Goal: Communication & Community: Answer question/provide support

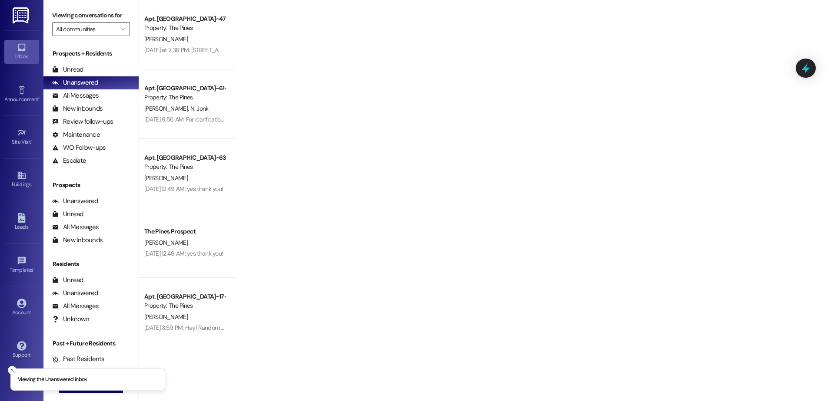
click at [9, 368] on button "Close toast" at bounding box center [12, 370] width 9 height 9
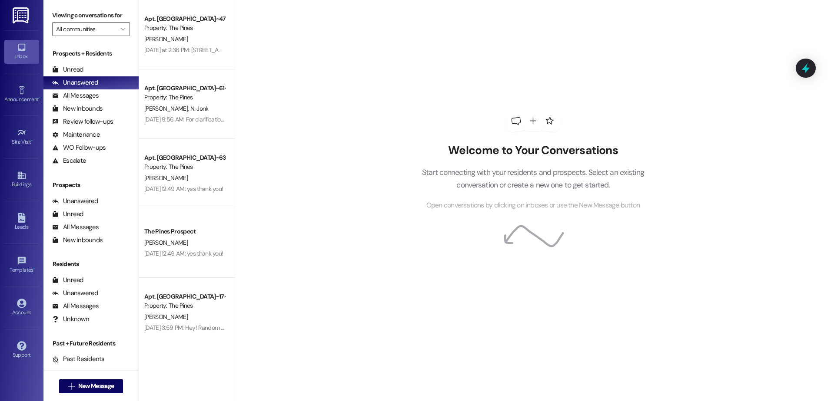
click at [171, 102] on div "Property: The Pines" at bounding box center [184, 97] width 80 height 9
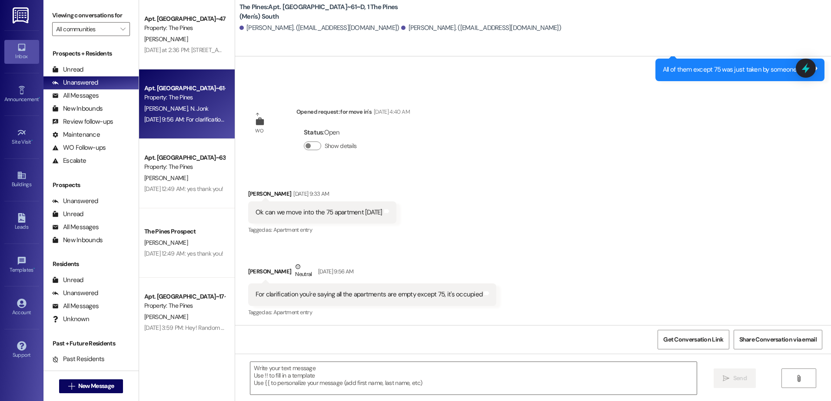
scroll to position [375, 0]
click at [86, 69] on div "Unread (0)" at bounding box center [90, 69] width 95 height 13
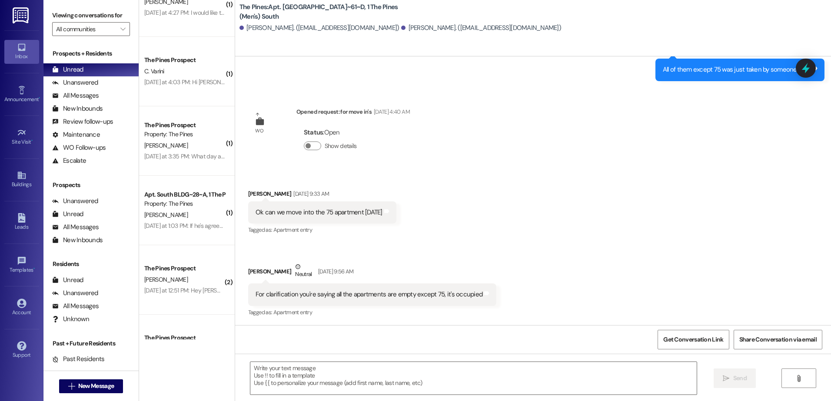
scroll to position [217, 0]
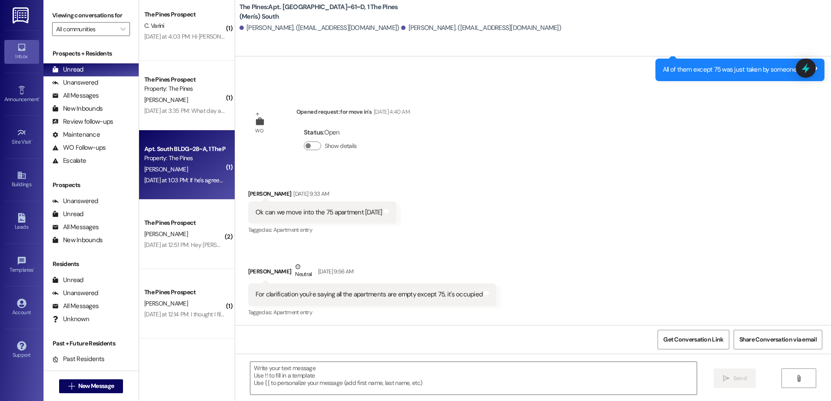
click at [178, 176] on div "[DATE] at 1:03 PM: If he's agreed to pay the $150 for the transfer can he pay t…" at bounding box center [308, 180] width 329 height 8
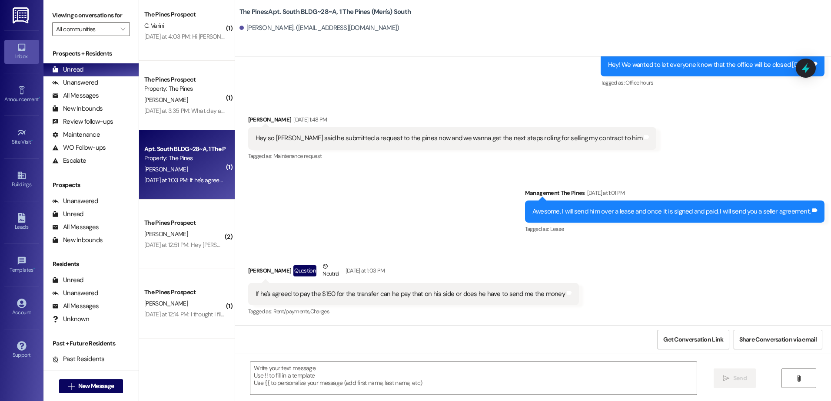
scroll to position [6335, 0]
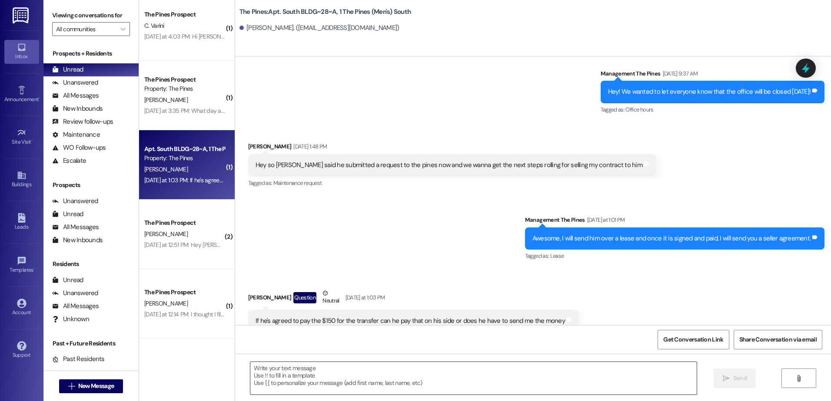
drag, startPoint x: 273, startPoint y: 371, endPoint x: 279, endPoint y: 366, distance: 7.5
click at [273, 371] on textarea at bounding box center [473, 378] width 446 height 33
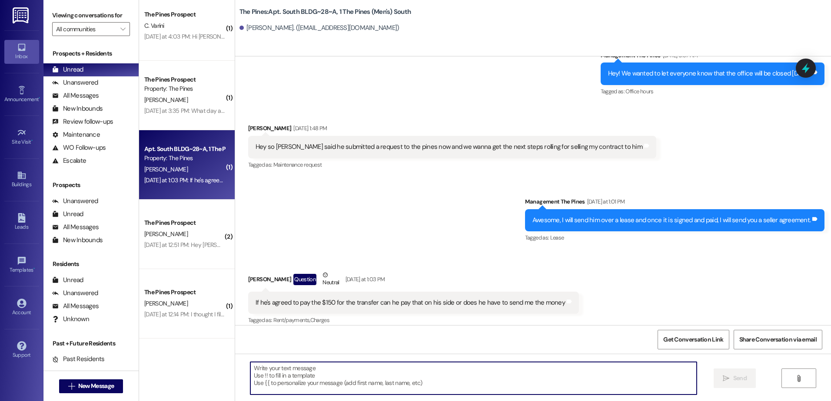
scroll to position [6362, 0]
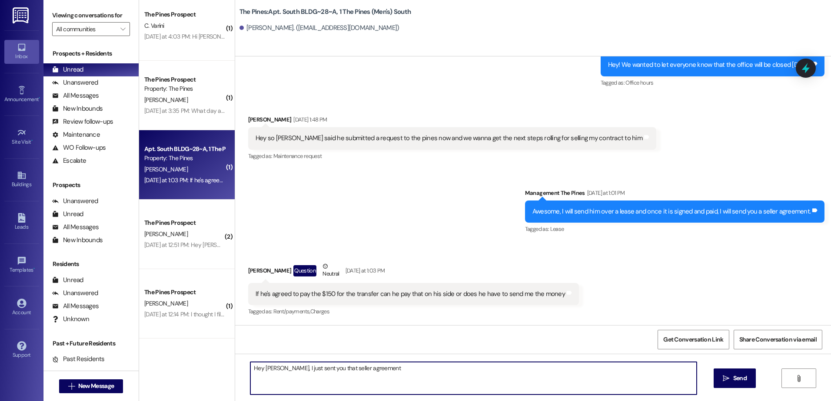
type textarea "Hey [PERSON_NAME], I just sent you that seller agreement!"
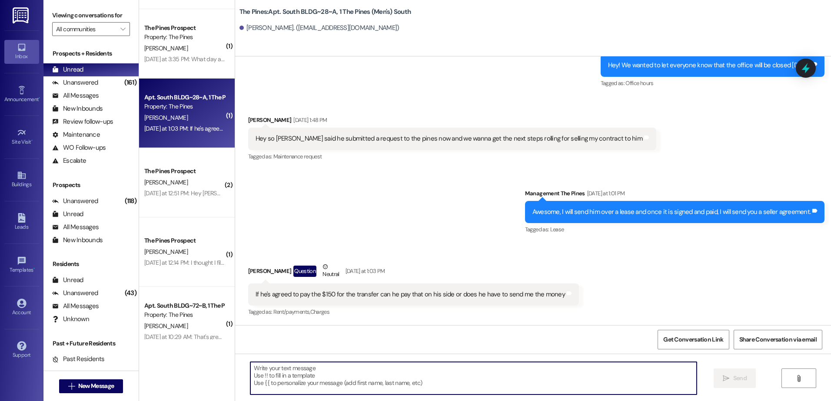
scroll to position [268, 0]
click at [82, 390] on span "New Message" at bounding box center [96, 386] width 36 height 9
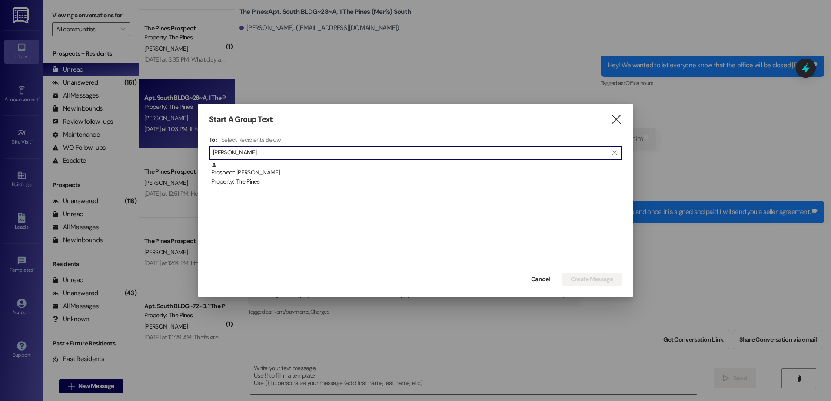
type input "[PERSON_NAME]"
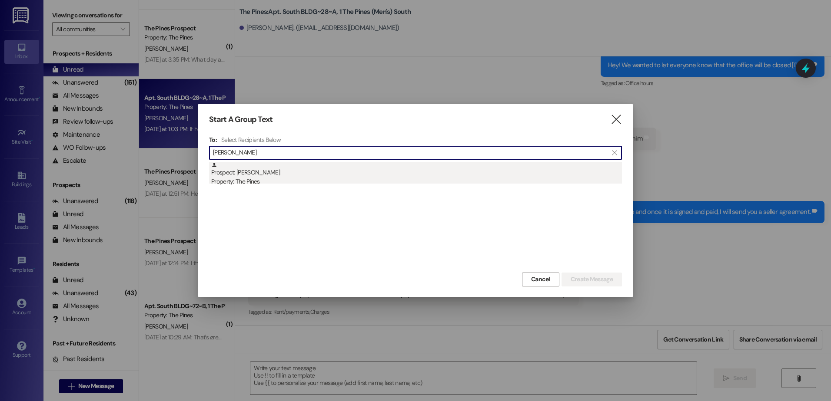
click at [238, 172] on div "Prospect: [PERSON_NAME] Property: The Pines" at bounding box center [416, 174] width 411 height 25
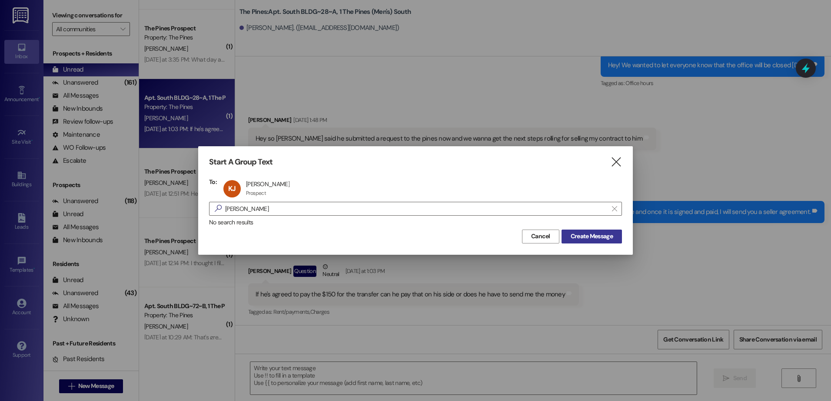
click at [583, 234] on span "Create Message" at bounding box center [591, 236] width 42 height 9
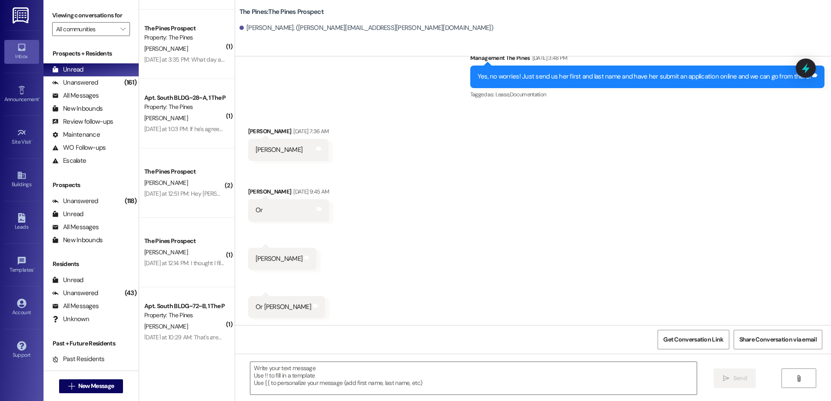
scroll to position [3574, 0]
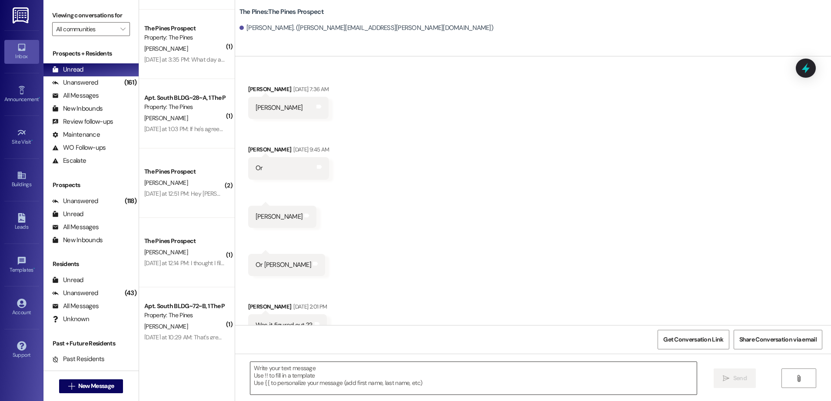
click at [344, 380] on textarea at bounding box center [473, 378] width 446 height 33
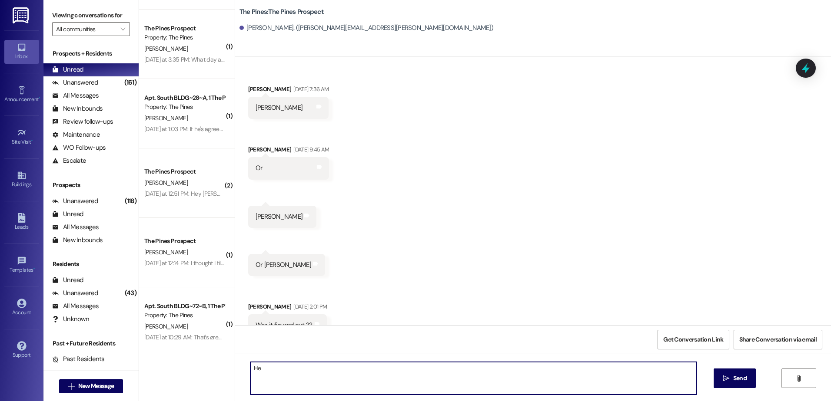
type textarea "H"
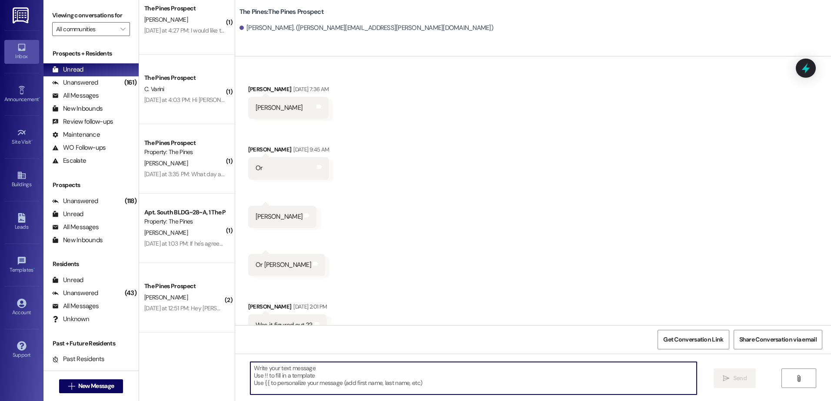
scroll to position [0, 0]
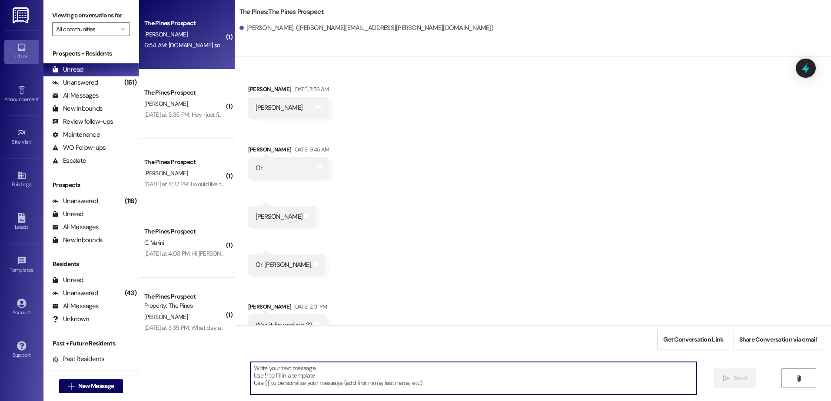
click at [179, 50] on div "6:54 AM: [DOMAIN_NAME] son still looking for housing,but because the US visa ne…" at bounding box center [184, 45] width 82 height 11
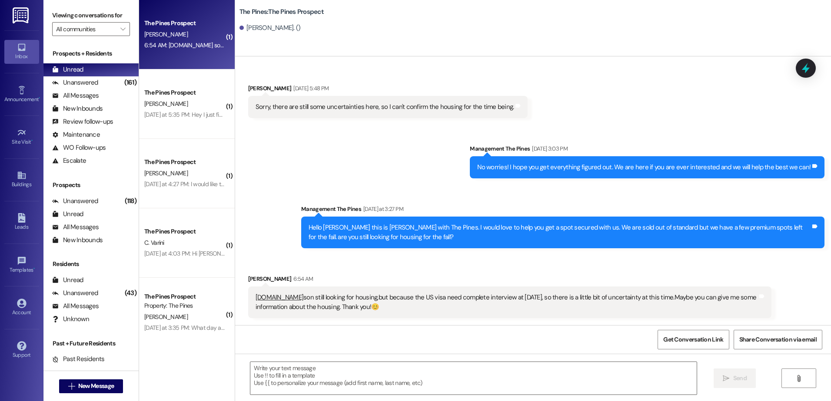
scroll to position [330, 0]
click at [298, 378] on textarea at bounding box center [473, 378] width 446 height 33
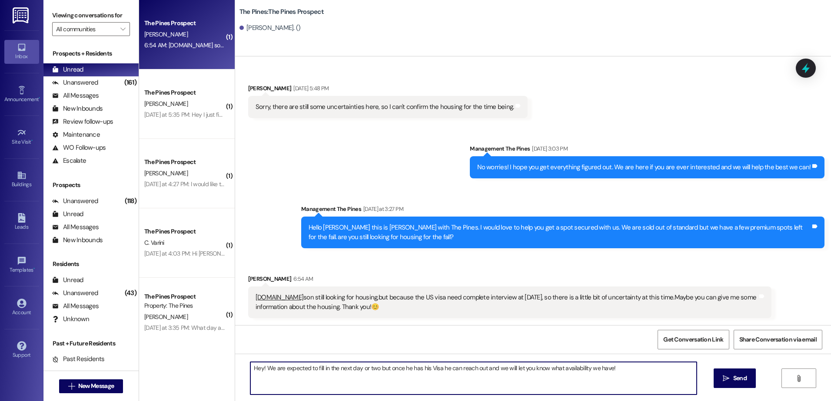
drag, startPoint x: 616, startPoint y: 365, endPoint x: 245, endPoint y: 367, distance: 371.0
click at [250, 367] on textarea "Hey! We are expected to fill in the next day or two but once he has his Visa he…" at bounding box center [473, 378] width 446 height 33
type textarea "Hey! We are expected to fill in the next day or two but once he has his Visa he…"
click at [721, 378] on span " Send" at bounding box center [734, 378] width 27 height 9
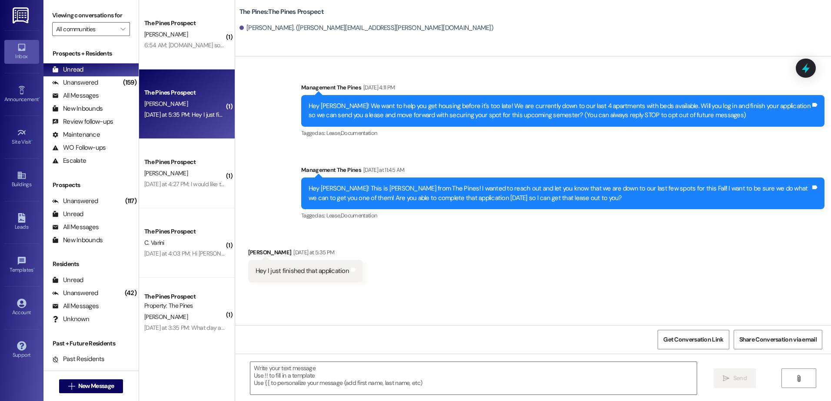
scroll to position [0, 0]
click at [284, 371] on textarea at bounding box center [473, 378] width 446 height 33
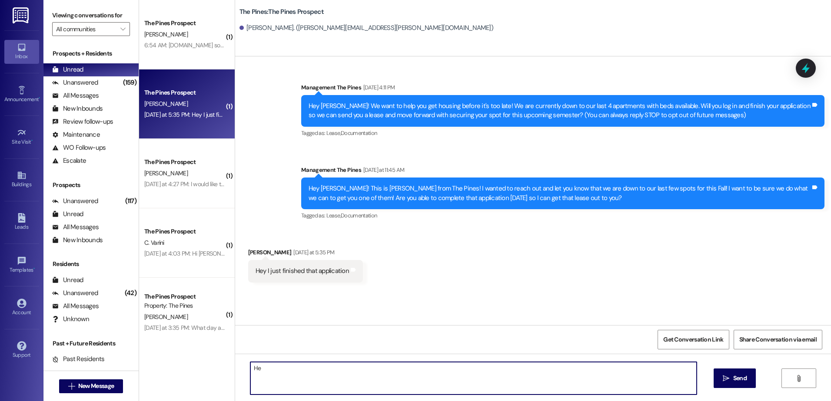
type textarea "H"
drag, startPoint x: 595, startPoint y: 371, endPoint x: 203, endPoint y: 378, distance: 391.5
click at [203, 378] on div "( 1 ) The Pines Prospect [PERSON_NAME] 6:54 AM: [DOMAIN_NAME] son still looking…" at bounding box center [485, 200] width 692 height 401
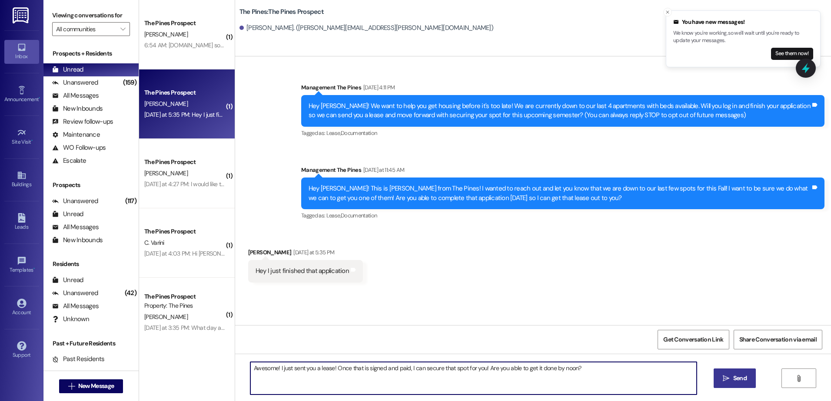
type textarea "Awesome! I just sent you a lease! Once that is signed and paid, I can secure th…"
click at [722, 384] on button " Send" at bounding box center [734, 379] width 42 height 20
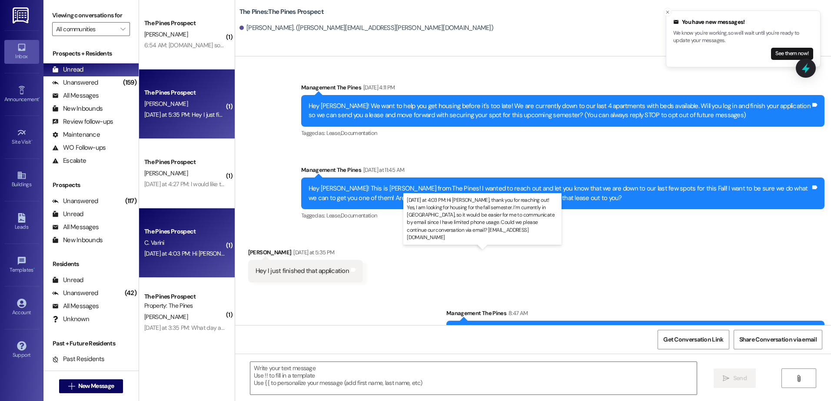
click at [181, 252] on div "[DATE] at 4:03 PM: Hi [PERSON_NAME], thank you for reaching out! Yes, I am look…" at bounding box center [561, 254] width 835 height 8
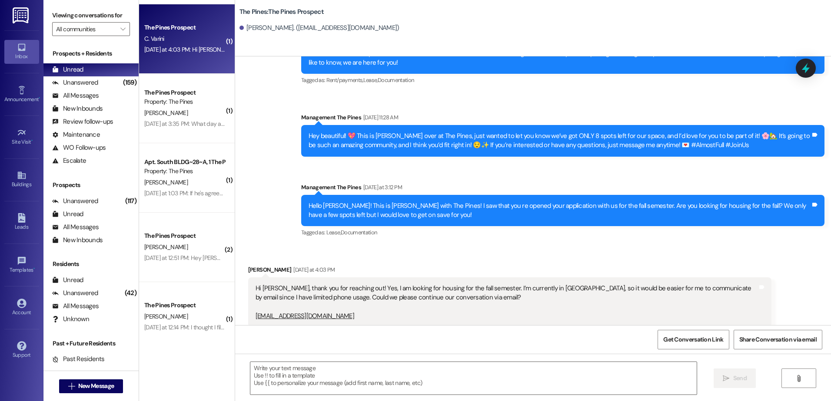
scroll to position [261, 0]
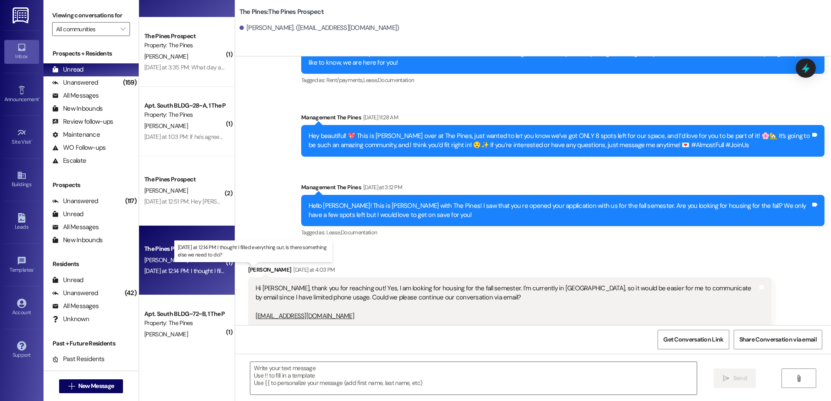
click at [162, 272] on div "[DATE] at 12:14 PM: I thought I filled everything out. Is there something else …" at bounding box center [255, 271] width 223 height 8
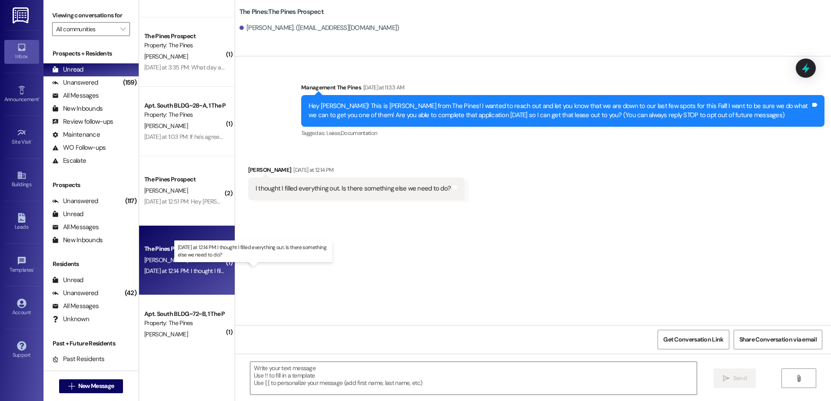
scroll to position [0, 0]
click at [338, 288] on div "Sent via SMS Management The Pines [DATE] at 11:33 AM Hey [PERSON_NAME]! This is…" at bounding box center [533, 190] width 596 height 269
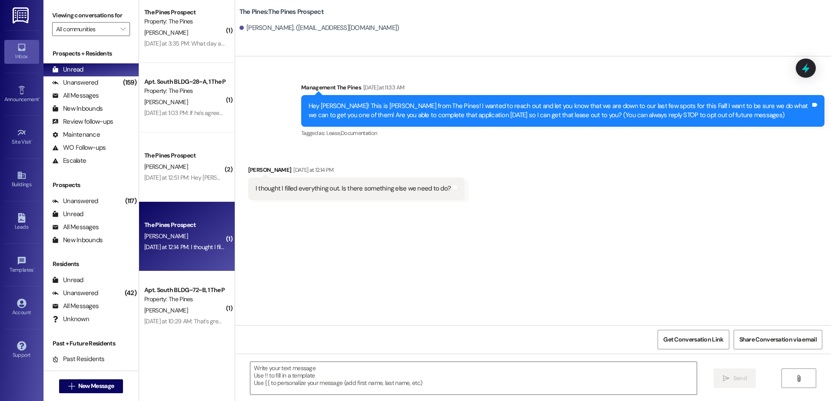
scroll to position [304, 0]
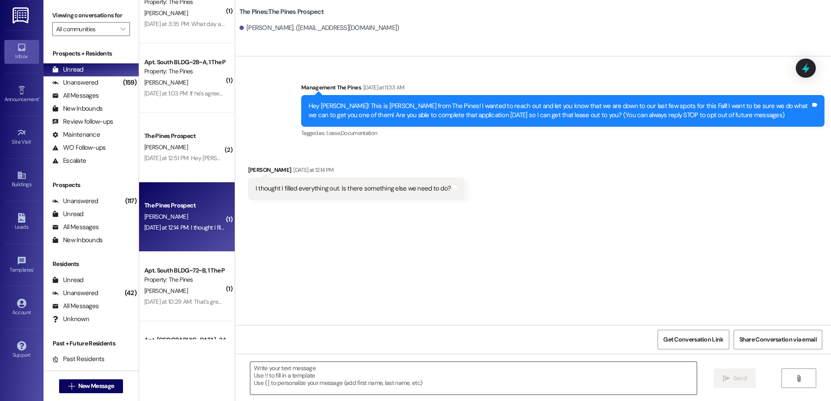
click at [284, 378] on textarea at bounding box center [473, 378] width 446 height 33
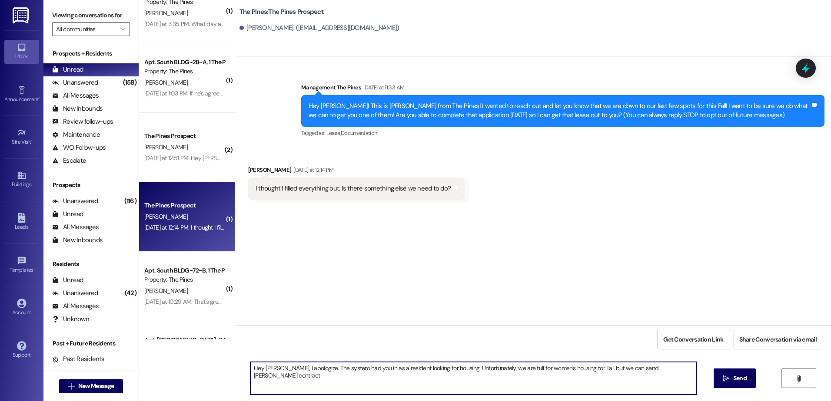
type textarea "Hey [PERSON_NAME], I apologize. The system had you in as a resident looking for…"
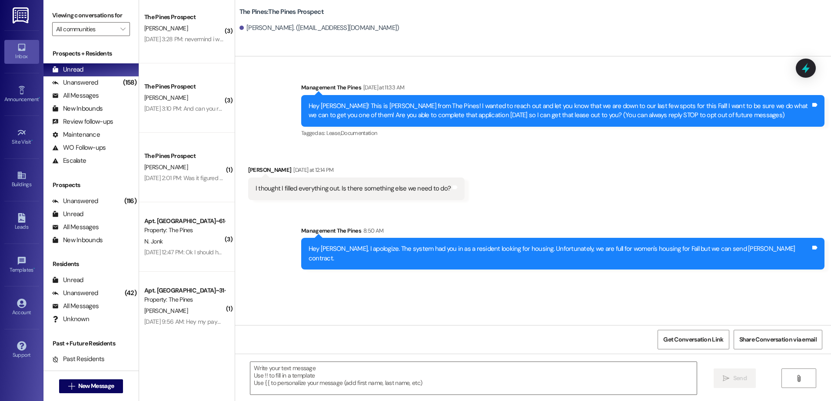
scroll to position [703, 0]
click at [92, 384] on span "New Message" at bounding box center [96, 386] width 36 height 9
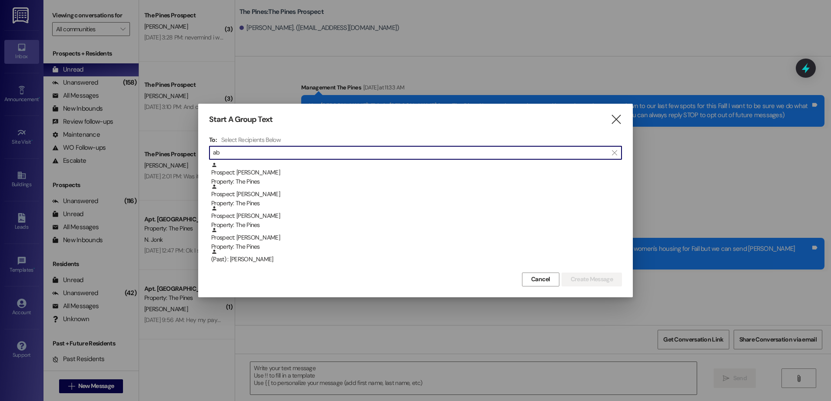
type input "a"
type input "p"
click at [289, 150] on input "ab" at bounding box center [410, 153] width 394 height 12
type input "a"
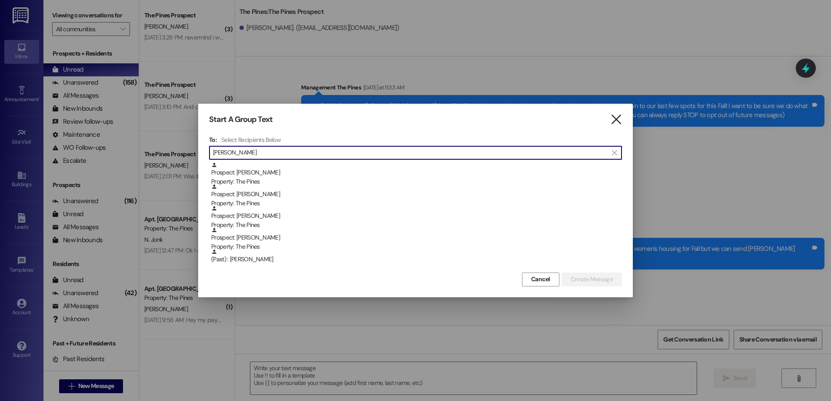
type input "[PERSON_NAME]"
click at [613, 118] on icon "" at bounding box center [616, 119] width 12 height 9
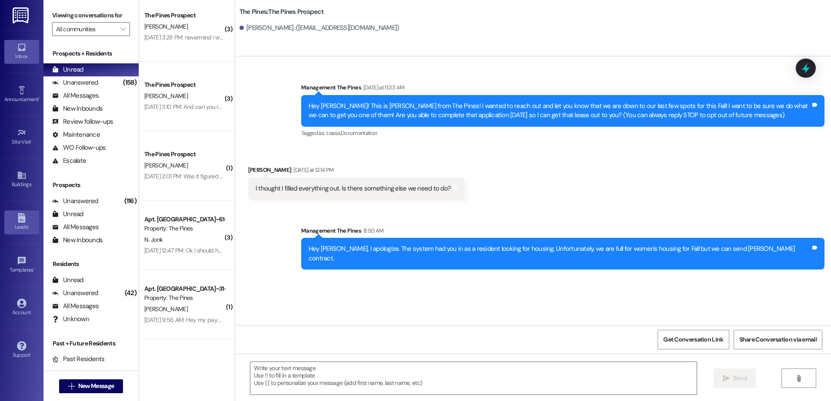
click at [29, 230] on div "Leads" at bounding box center [21, 227] width 43 height 9
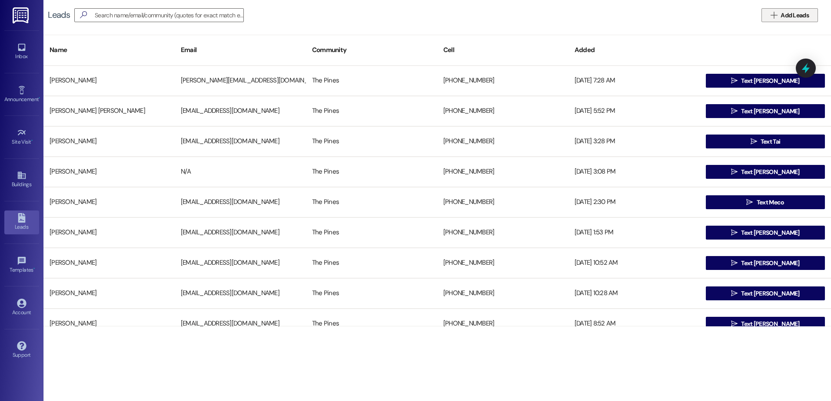
click at [781, 16] on span "Add Leads" at bounding box center [794, 15] width 28 height 9
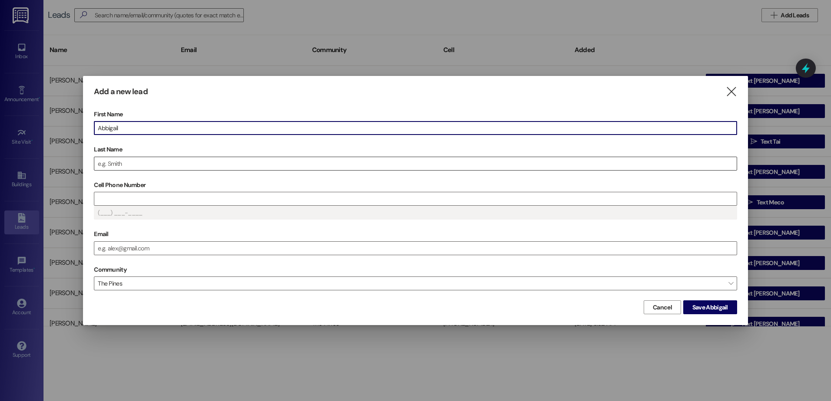
click at [245, 167] on input "Last Name" at bounding box center [415, 163] width 642 height 13
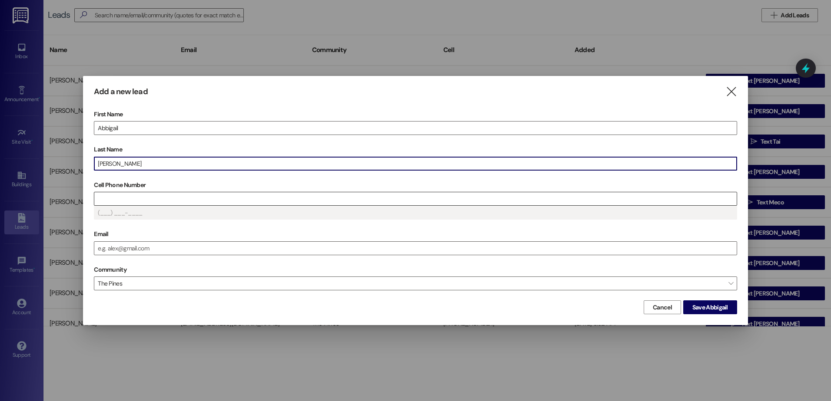
click at [147, 205] on input "Cell Phone Number" at bounding box center [415, 198] width 642 height 13
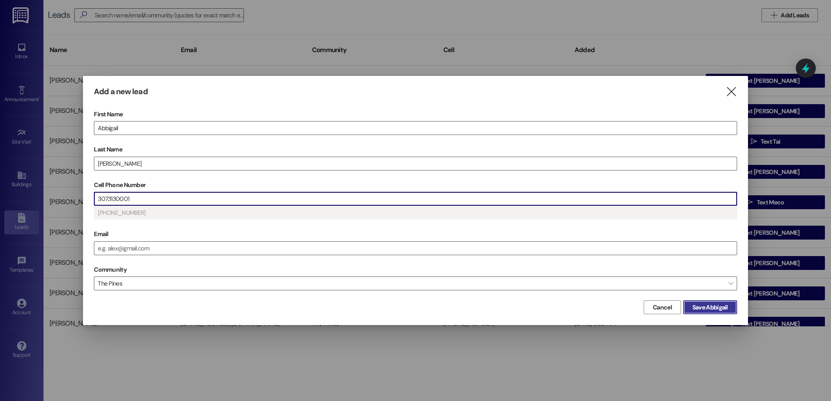
click at [702, 308] on span "Save Abbigail" at bounding box center [710, 307] width 36 height 9
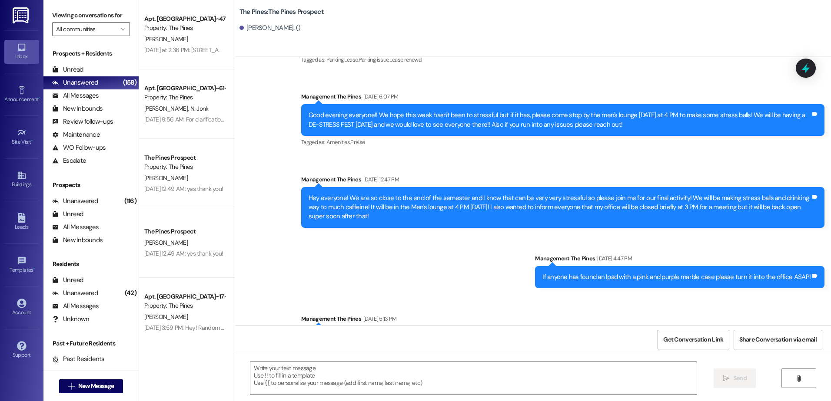
scroll to position [5129, 0]
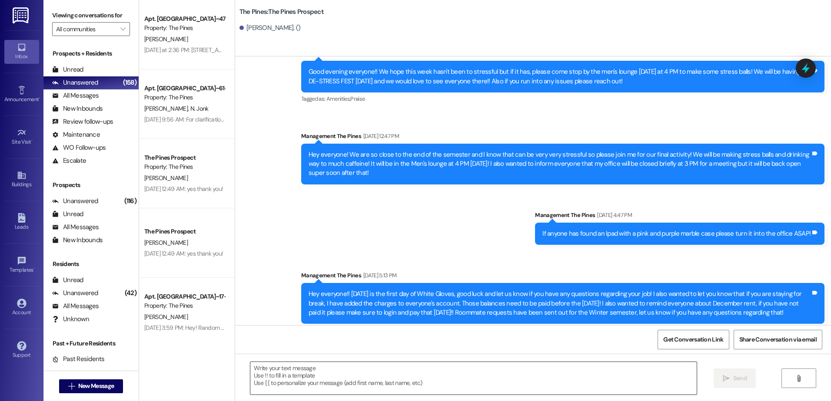
click at [313, 369] on textarea at bounding box center [473, 378] width 446 height 33
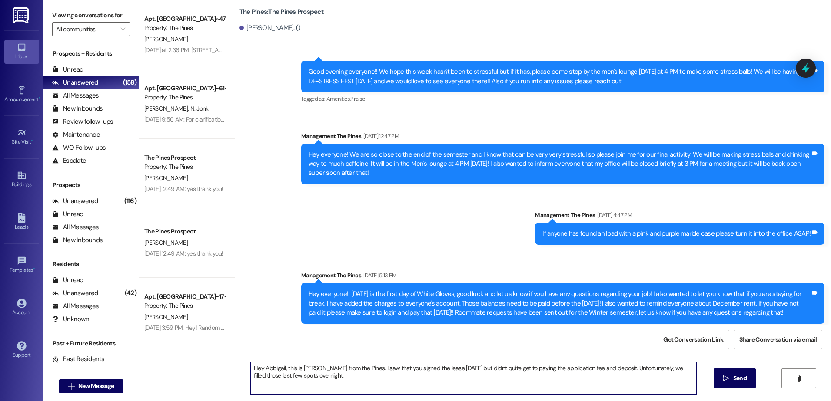
click at [327, 380] on textarea "Hey Abbigail, this is [PERSON_NAME] from the Pines. I saw that you signed the l…" at bounding box center [473, 378] width 446 height 33
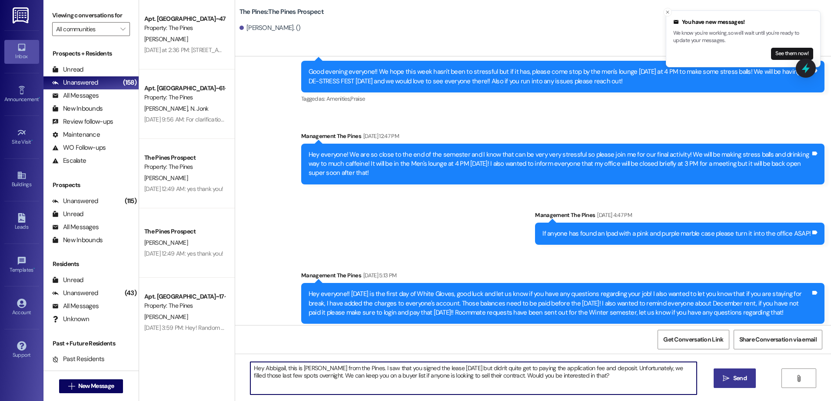
type textarea "Hey Abbigail, this is [PERSON_NAME] from the Pines. I saw that you signed the l…"
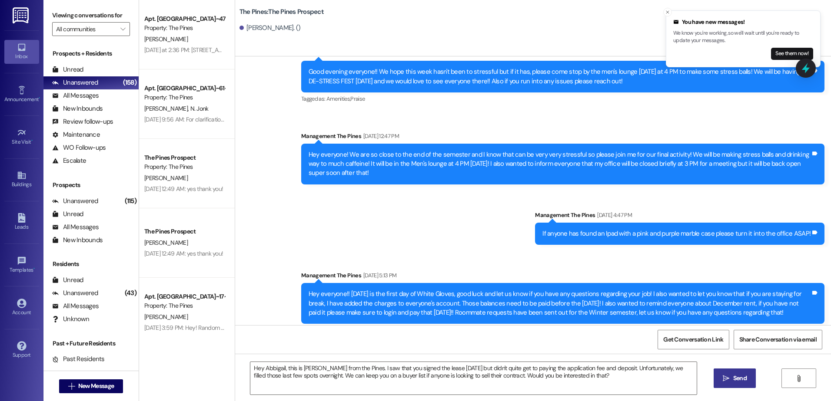
click at [724, 379] on icon "" at bounding box center [725, 378] width 7 height 7
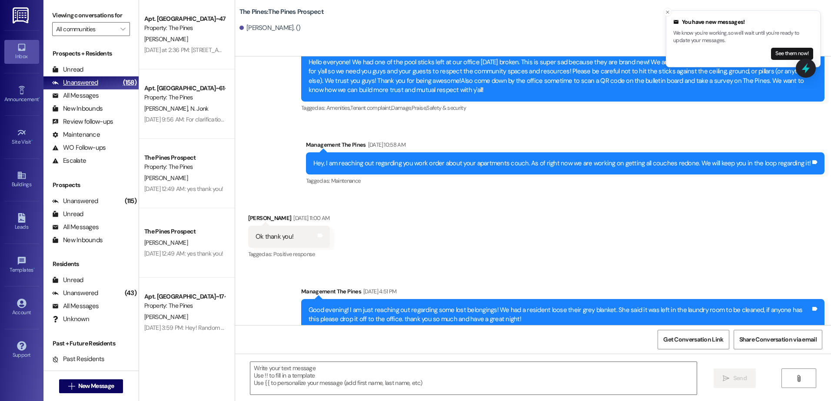
scroll to position [3771, 0]
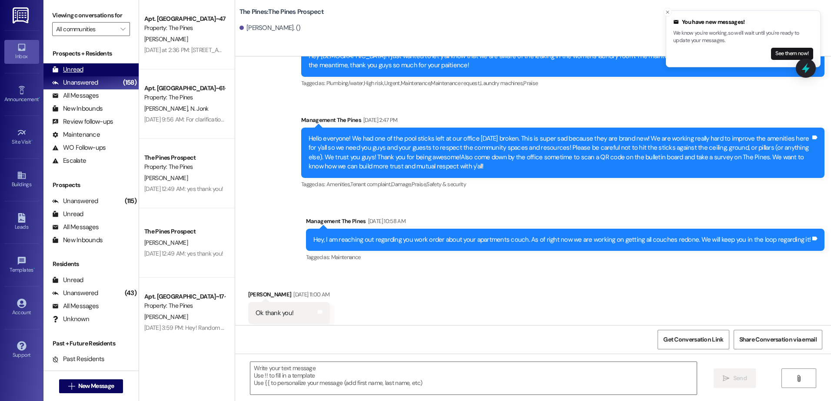
click at [81, 67] on div "Unread" at bounding box center [67, 69] width 31 height 9
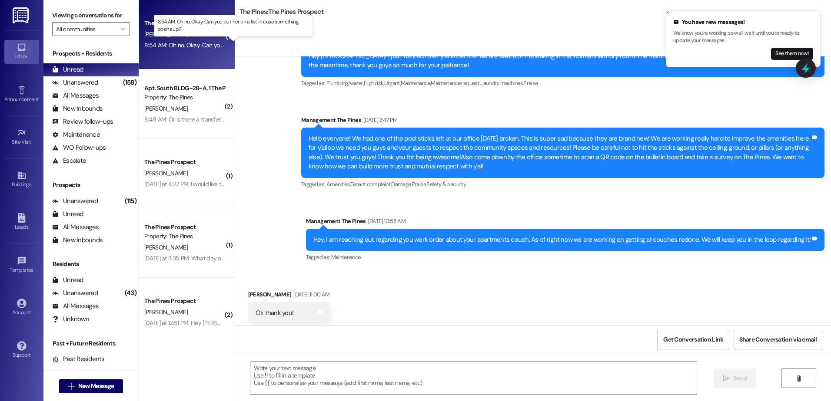
click at [192, 44] on div "8:54 AM: Oh no. Okay. Can you put her on a list in case something opens up? 8:5…" at bounding box center [241, 45] width 194 height 8
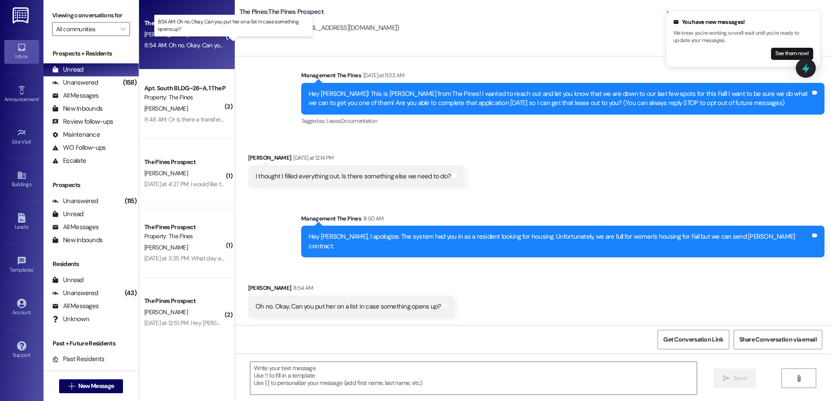
scroll to position [3, 0]
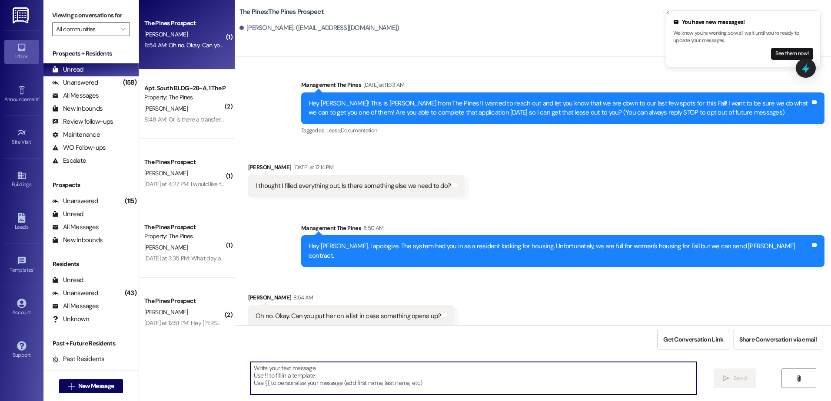
click at [333, 377] on textarea at bounding box center [473, 378] width 446 height 33
type textarea "Absolutely!"
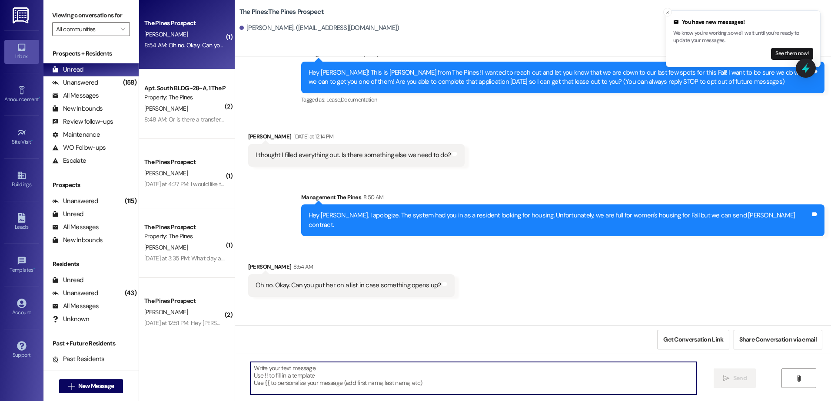
scroll to position [63, 0]
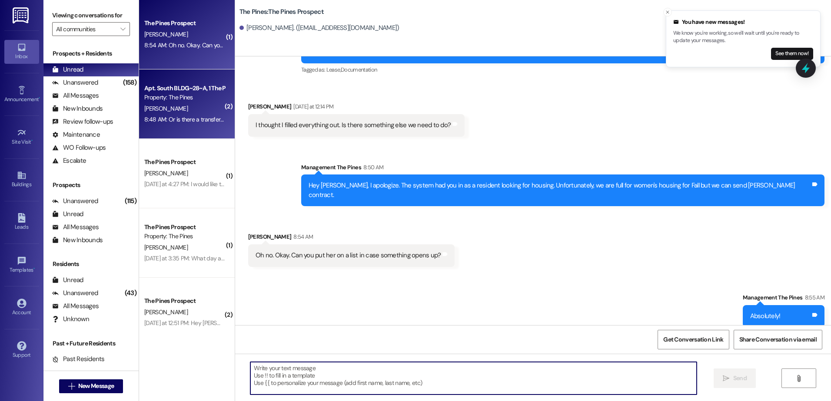
click at [191, 119] on div "8:48 AM: Or is there a transfer fee for BOTH of us that was never made clear. 8…" at bounding box center [240, 120] width 193 height 8
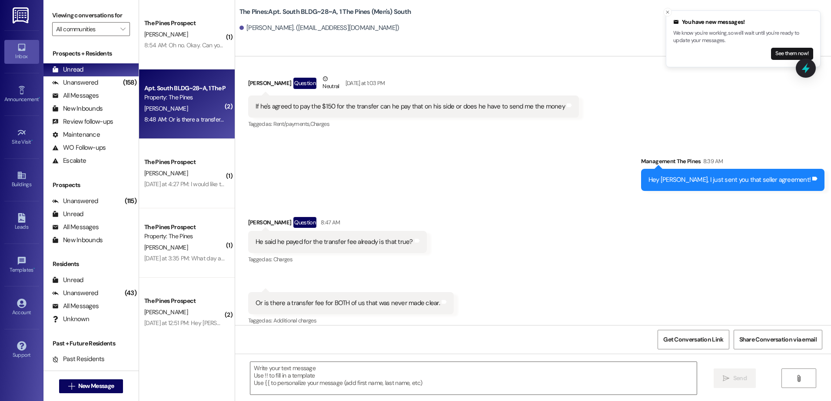
scroll to position [6559, 0]
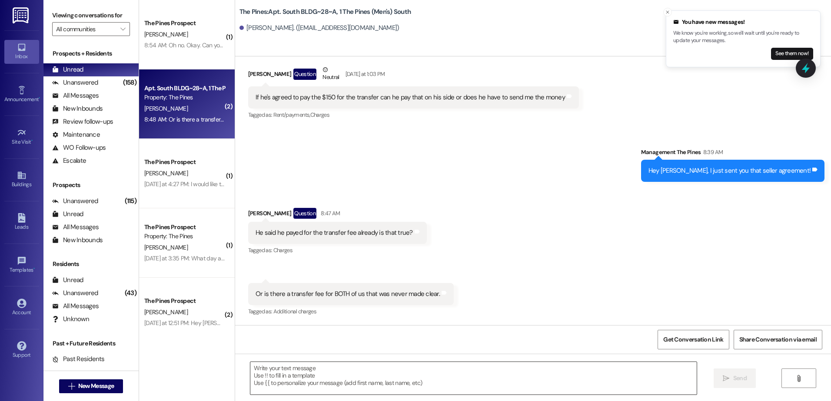
click at [324, 368] on textarea at bounding box center [473, 378] width 446 height 33
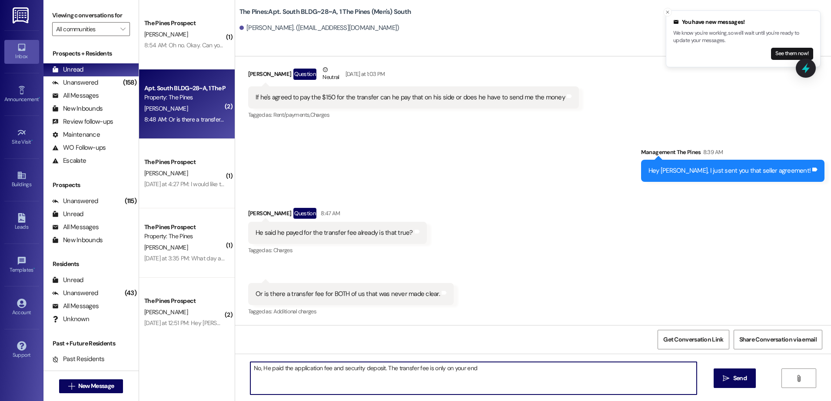
type textarea "No, He paid the application fee and security deposit. The transfer fee is only …"
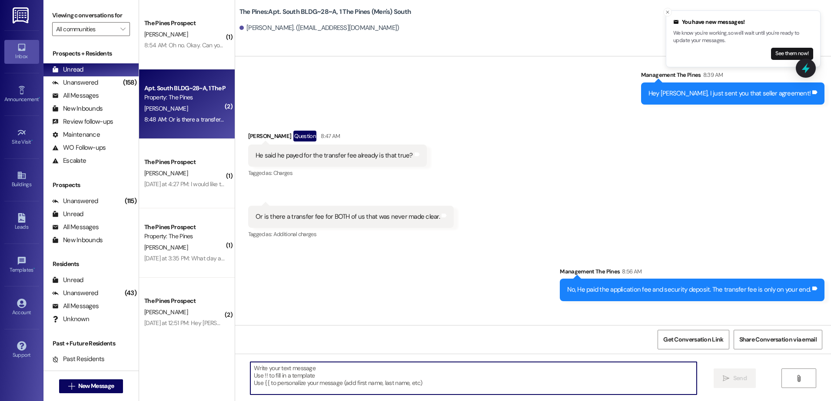
scroll to position [6679, 0]
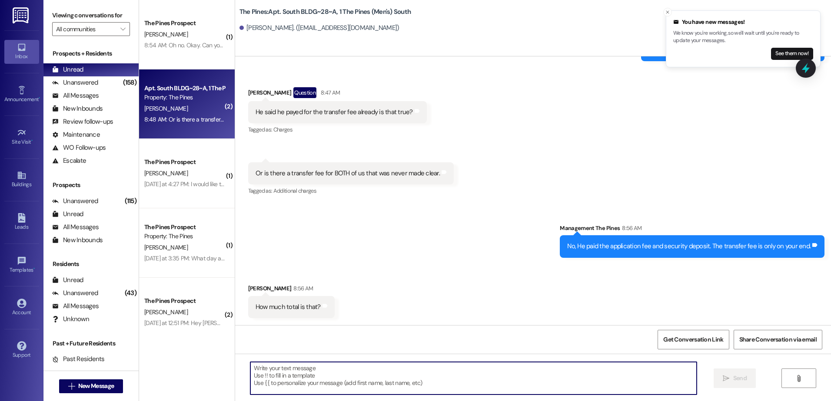
click at [328, 376] on textarea at bounding box center [473, 378] width 446 height 33
type textarea "$"
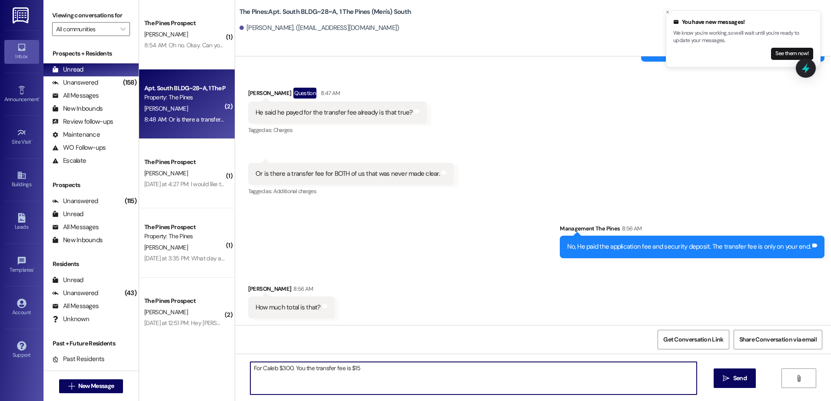
type textarea "For Caleb $300. You the transfer fee is $150"
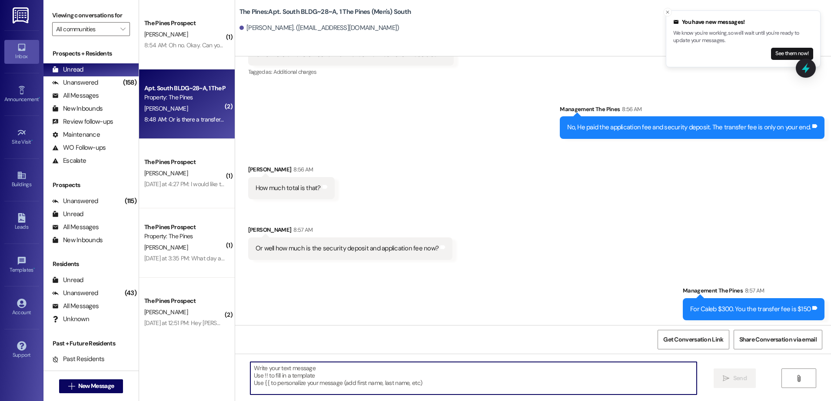
scroll to position [6801, 0]
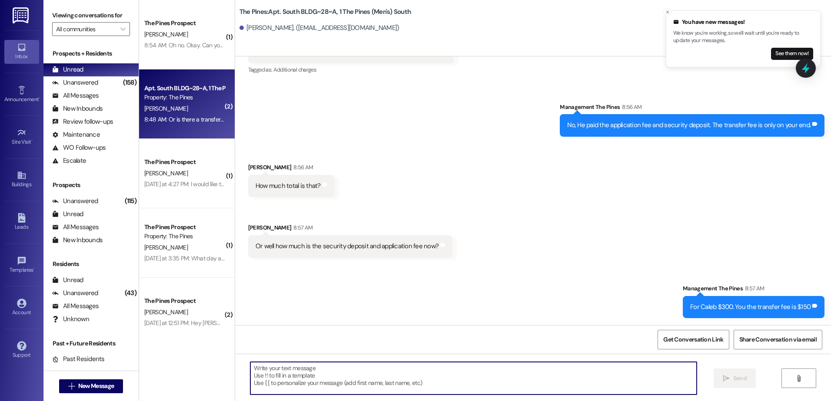
click at [351, 374] on textarea at bounding box center [473, 378] width 446 height 33
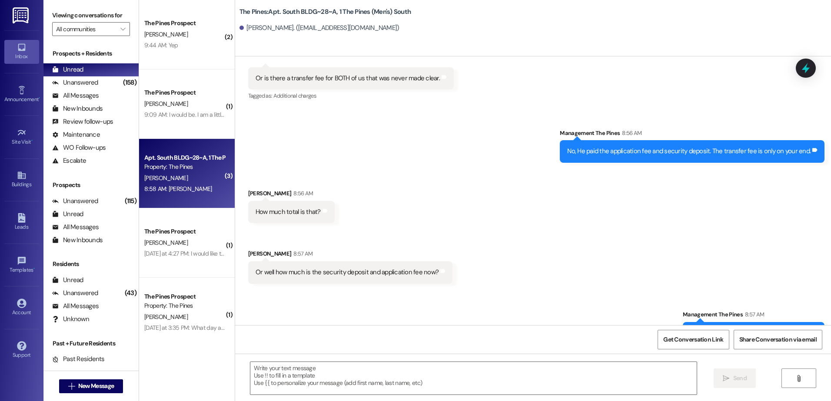
scroll to position [6861, 0]
